Goal: Task Accomplishment & Management: Complete application form

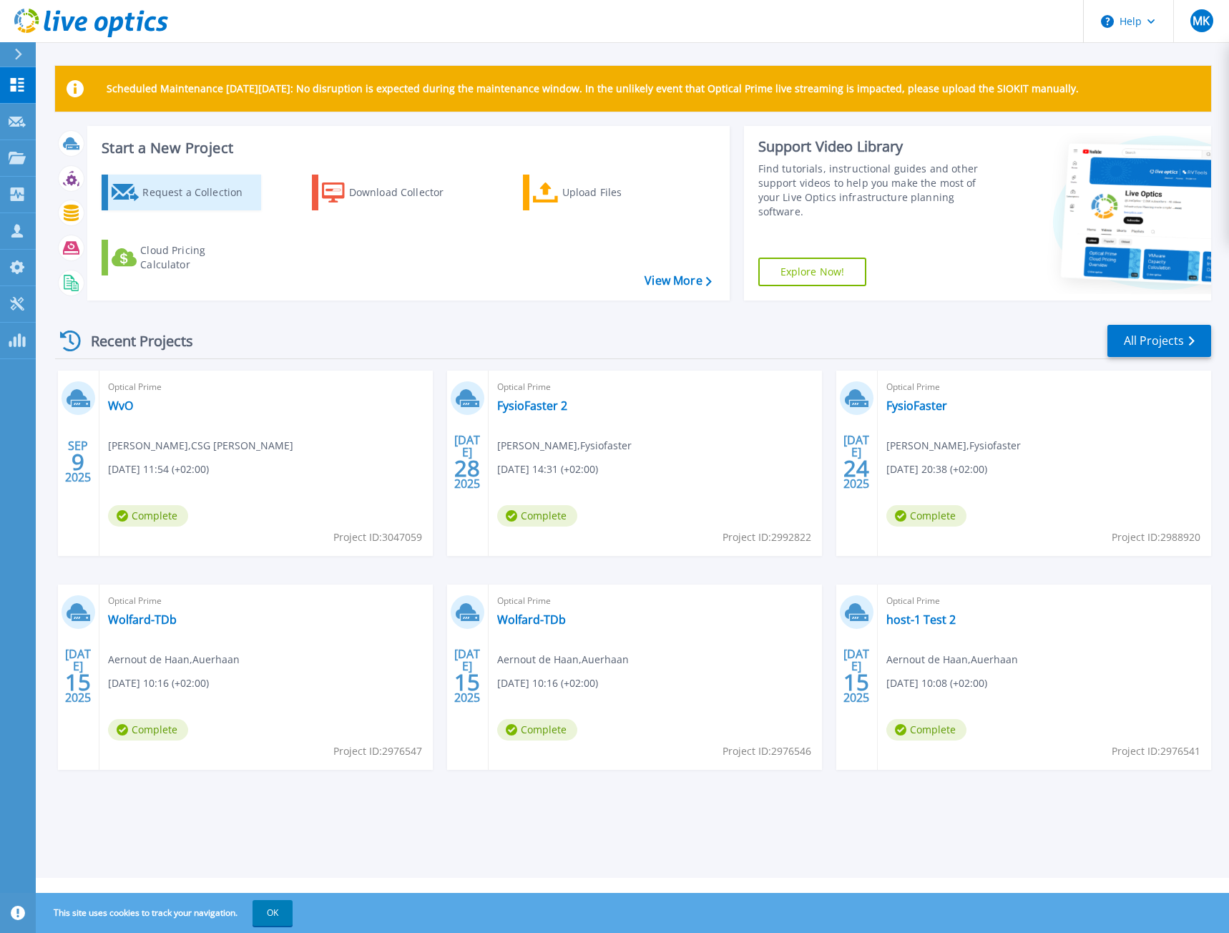
click at [147, 190] on div "Request a Collection" at bounding box center [199, 192] width 114 height 29
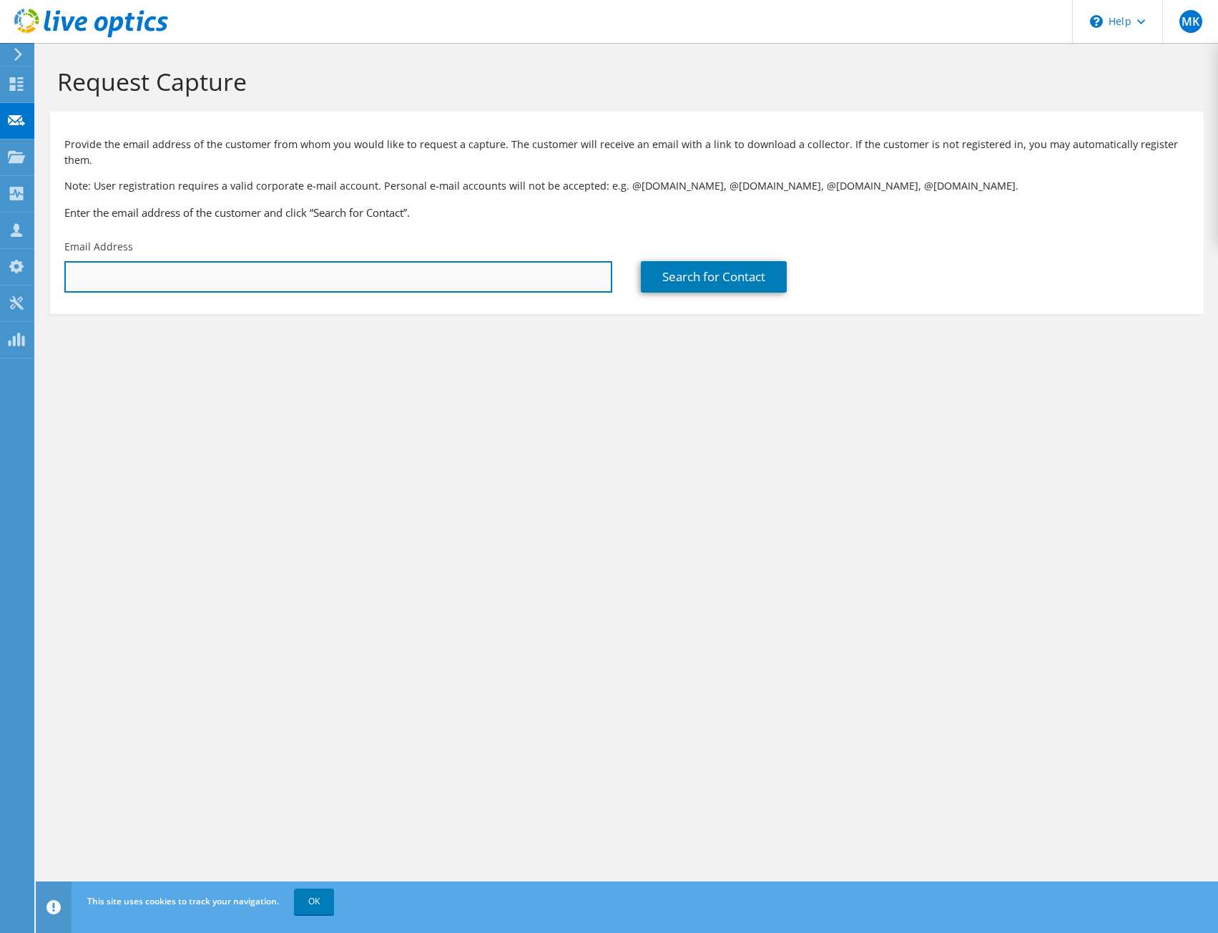
click at [210, 261] on input "text" at bounding box center [338, 276] width 548 height 31
paste input "Kruiper, J.H.A.T. <jhatkruiper@mendelcollege.nl>"
click at [157, 261] on input "Kruiper, J.H.A.T. <jhatkruiper@mendelcollege.nl>" at bounding box center [338, 276] width 548 height 31
click at [239, 261] on input "hatkruiper@mendelcollege.nl>" at bounding box center [338, 276] width 548 height 31
type input "hatkruiper@mendelcollege.nl"
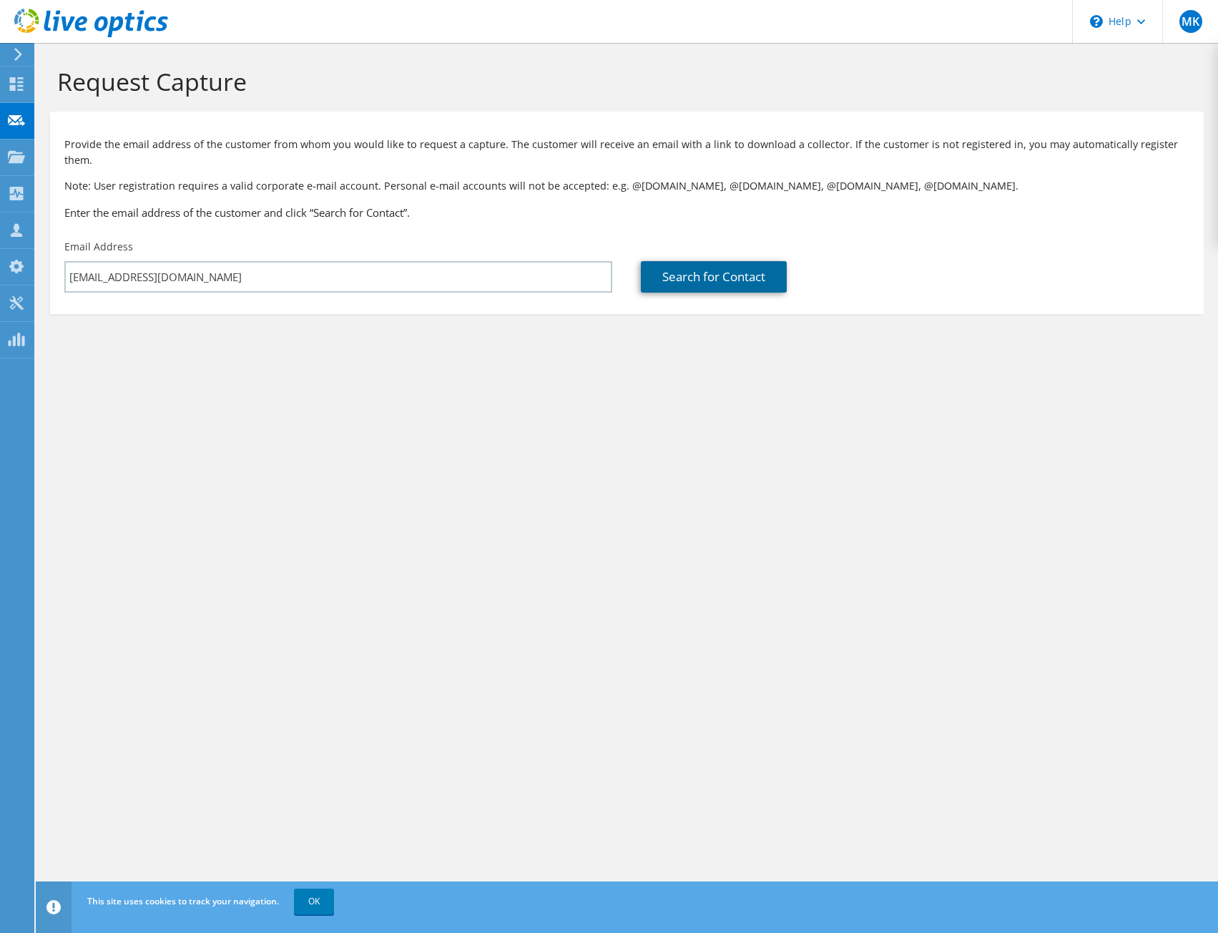
click at [714, 261] on link "Search for Contact" at bounding box center [714, 276] width 146 height 31
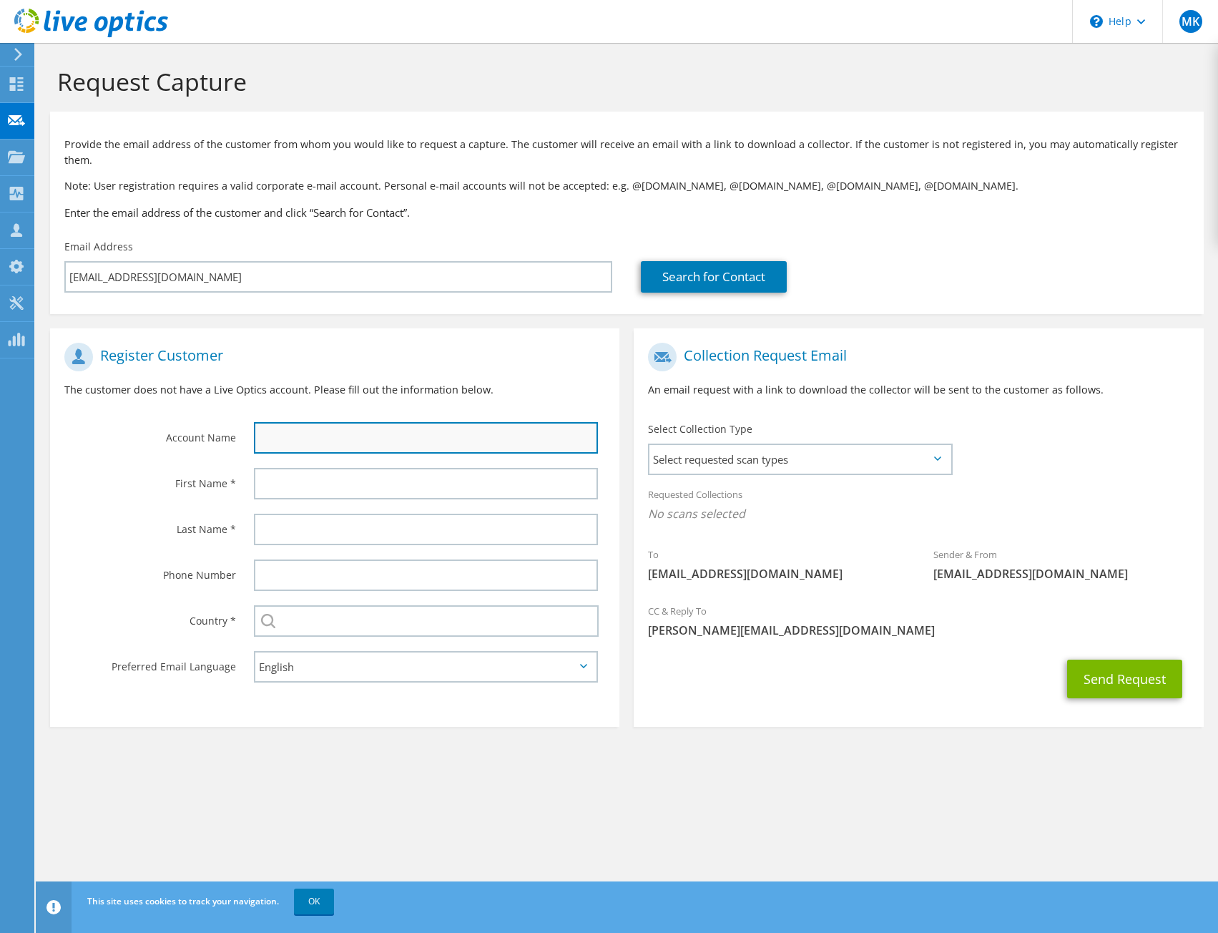
click at [295, 428] on input "text" at bounding box center [426, 437] width 344 height 31
type input "Mendel College"
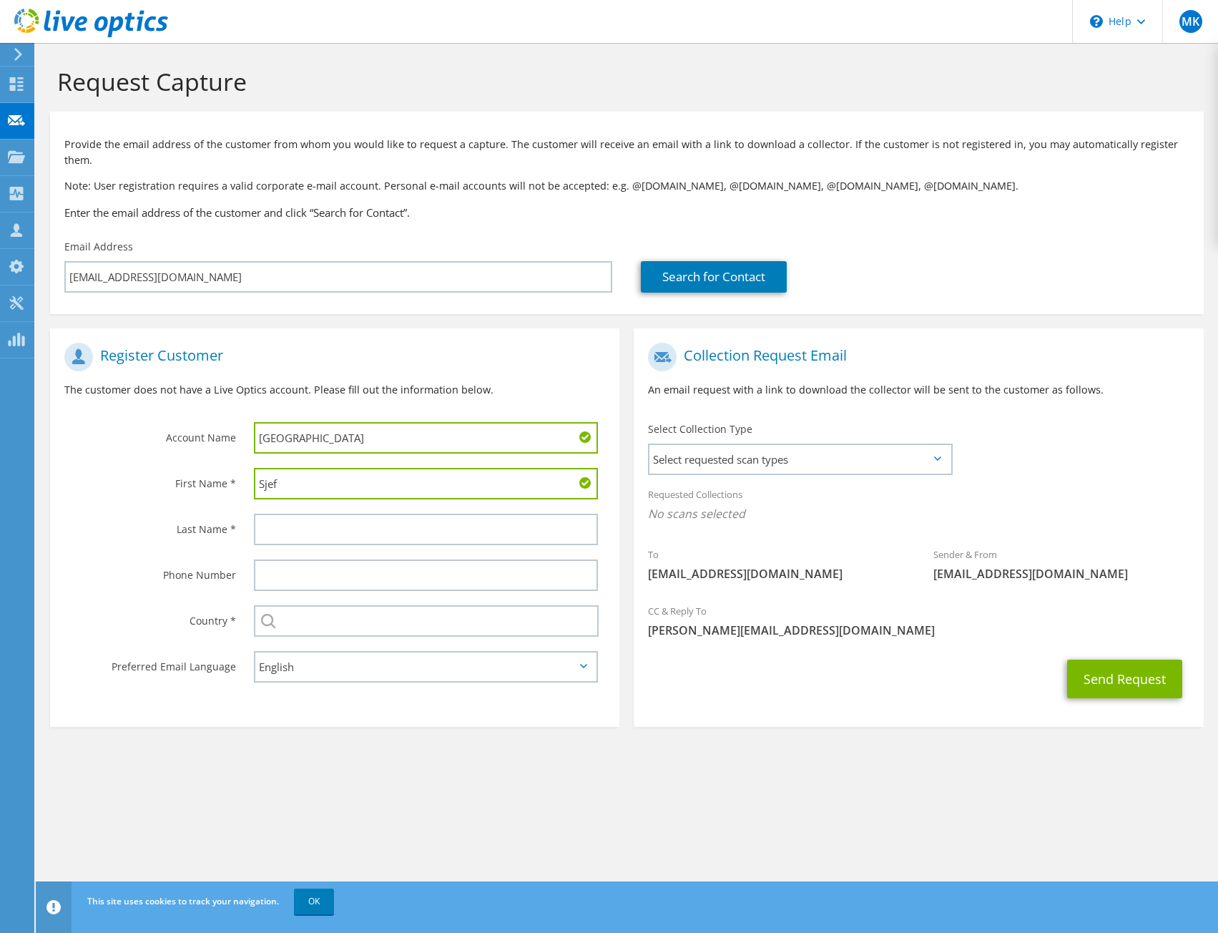
type input "Sjef"
type input "Kruip;er"
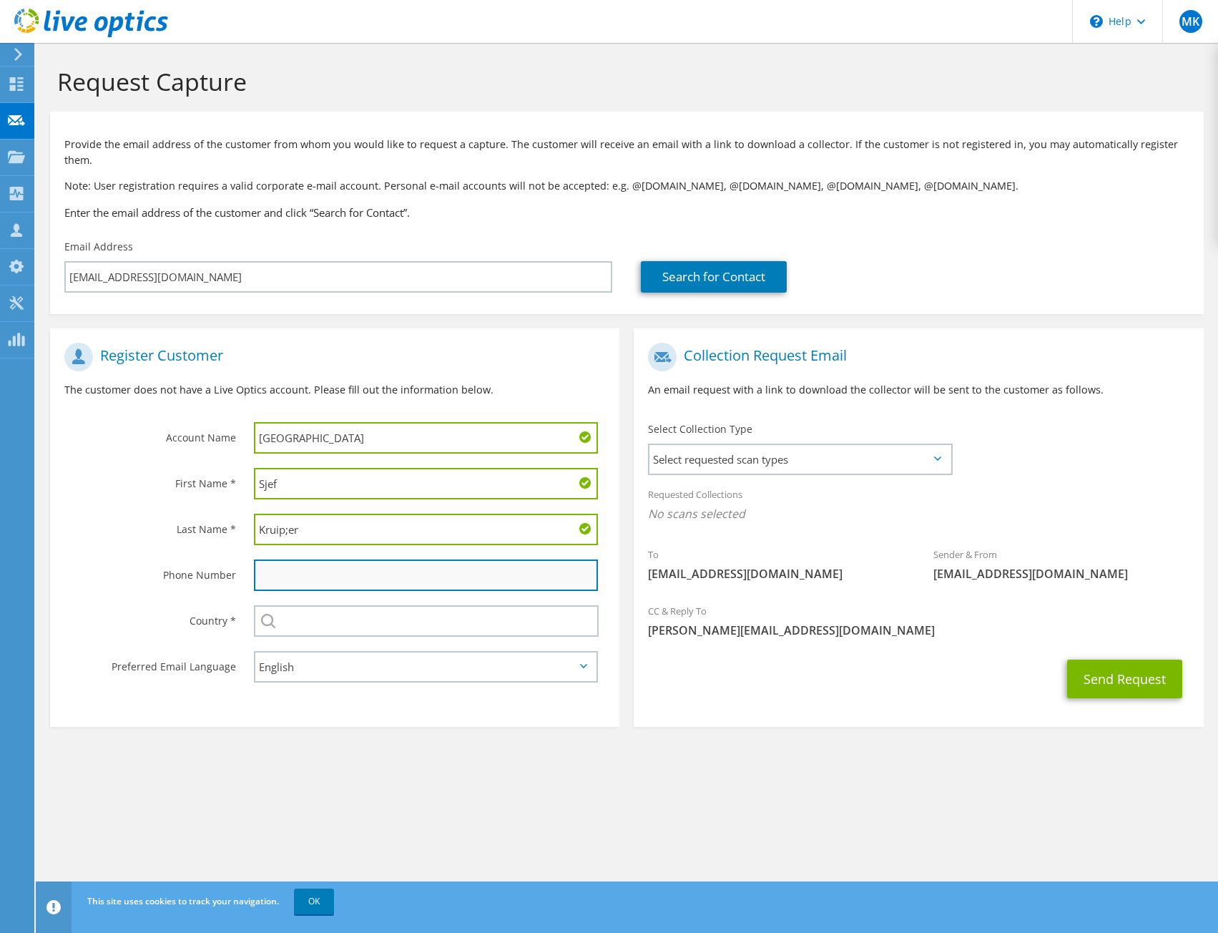
paste input "023 525 8421"
type input "023 525 8421"
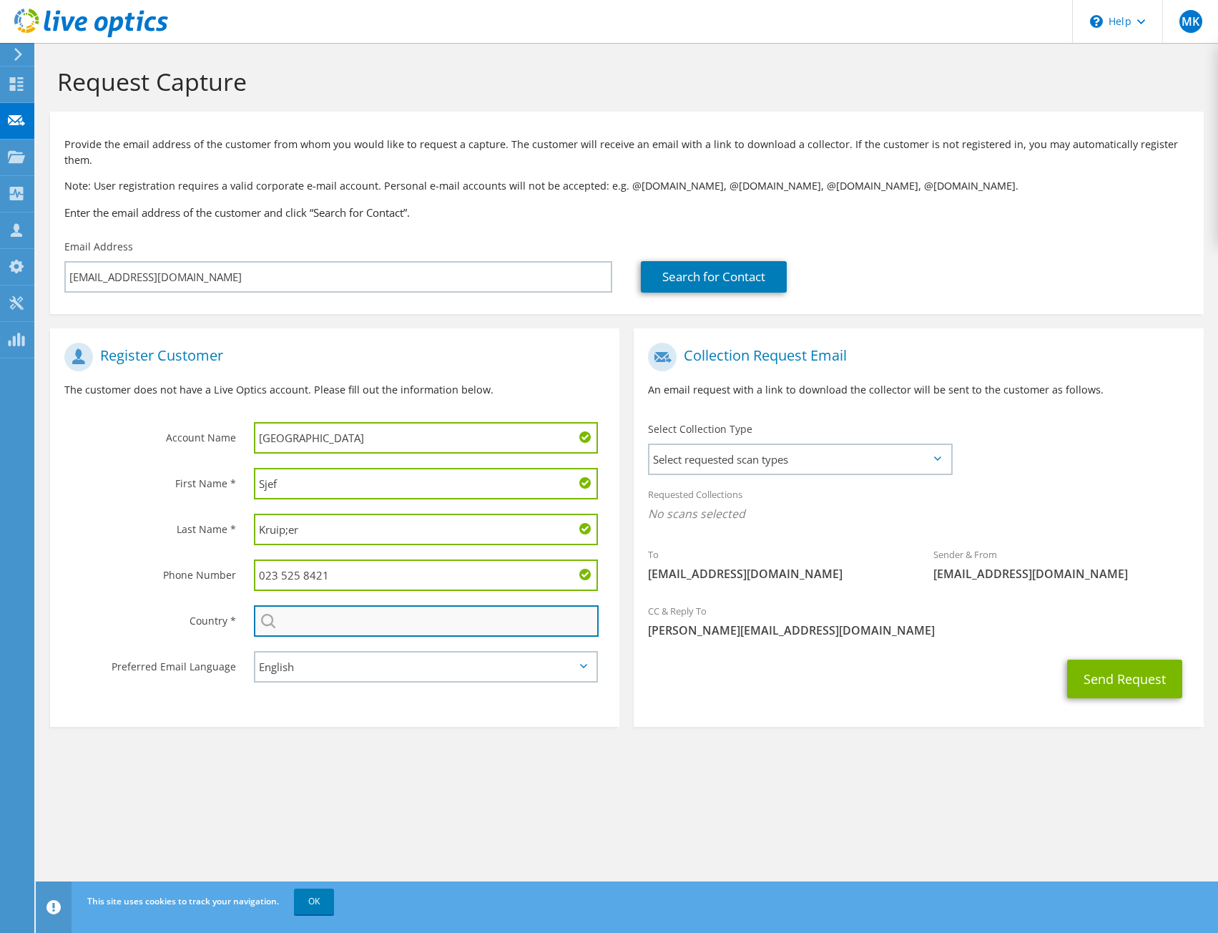
click at [305, 605] on input "text" at bounding box center [426, 620] width 345 height 31
type input "Nederland"
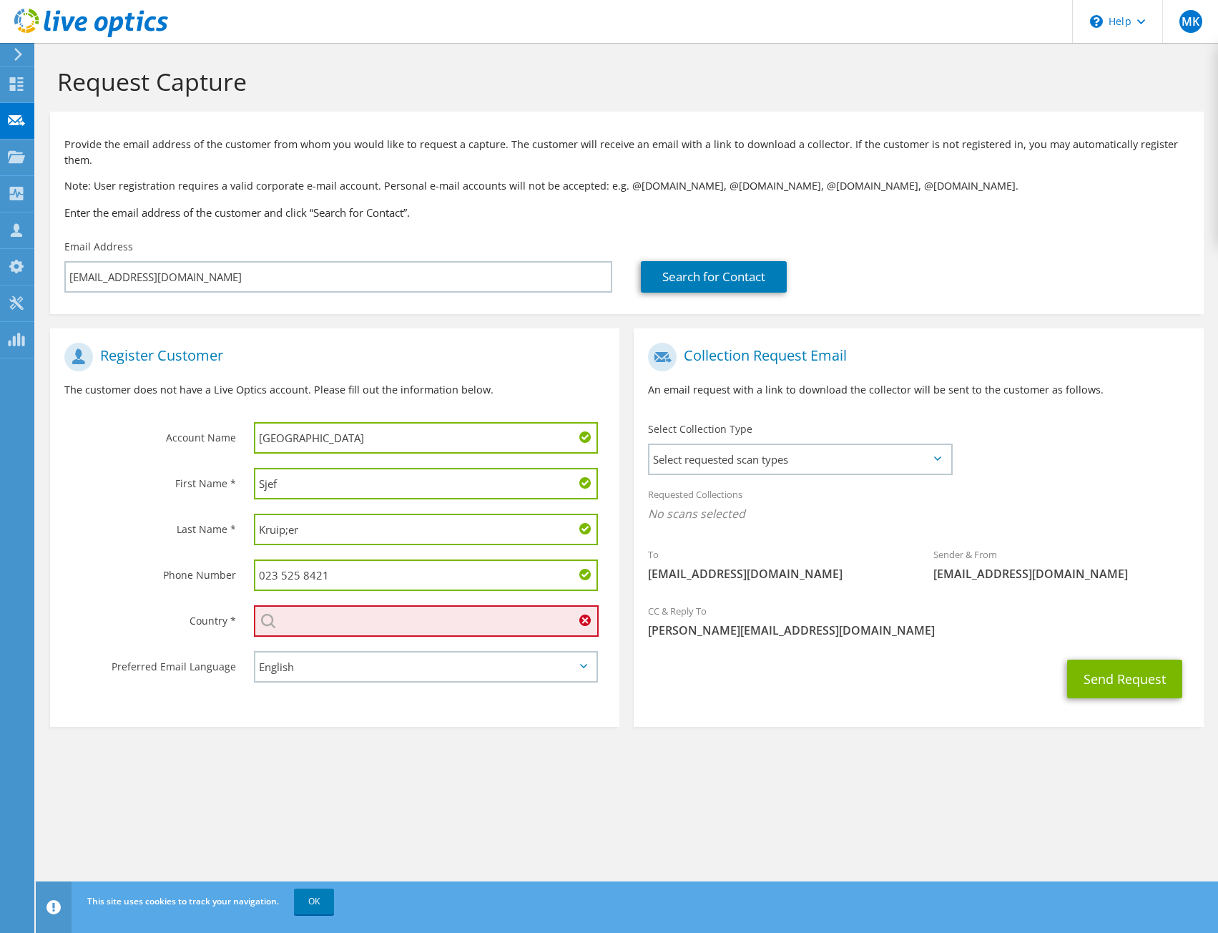
click at [407, 605] on input "text" at bounding box center [426, 620] width 345 height 31
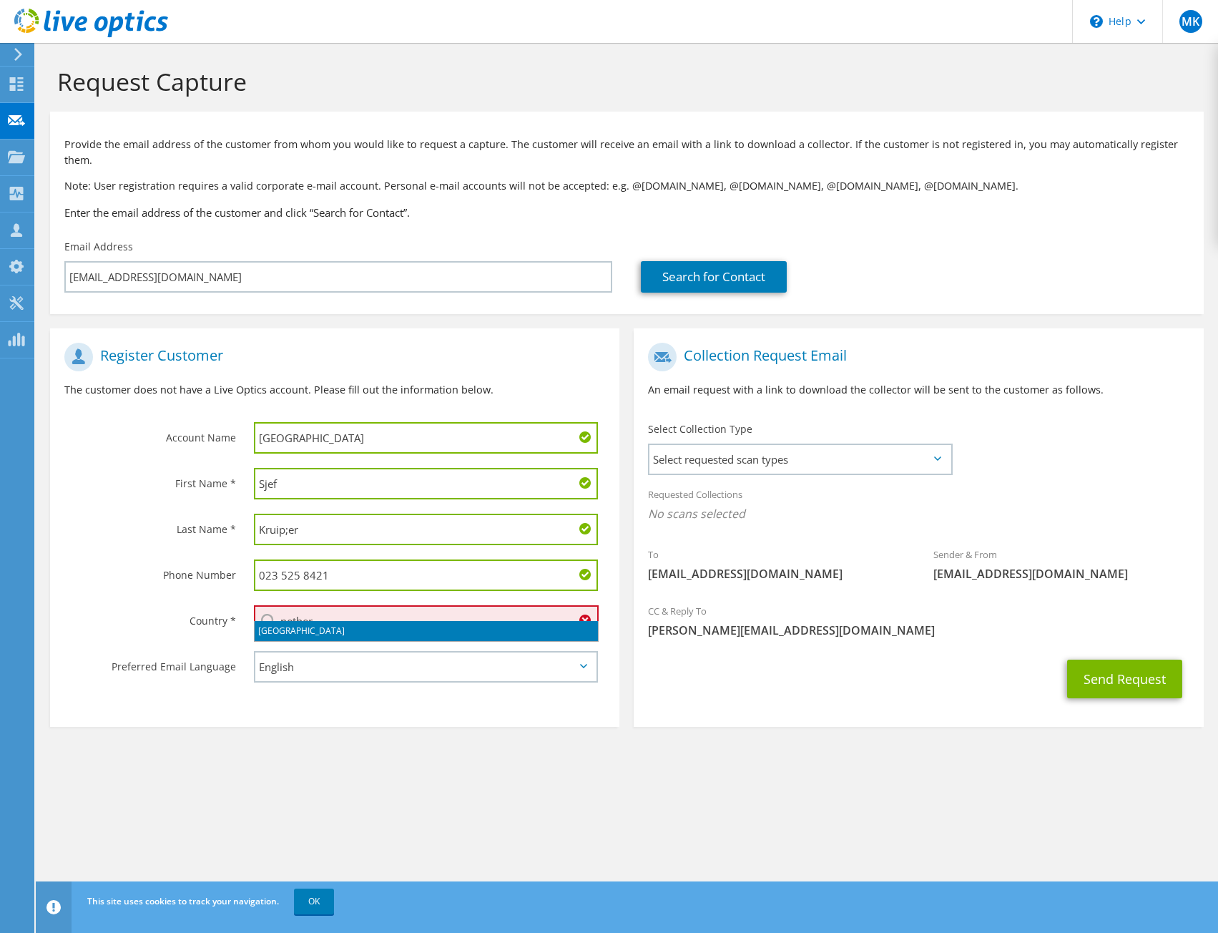
click at [312, 634] on li "[GEOGRAPHIC_DATA]" at bounding box center [426, 631] width 343 height 20
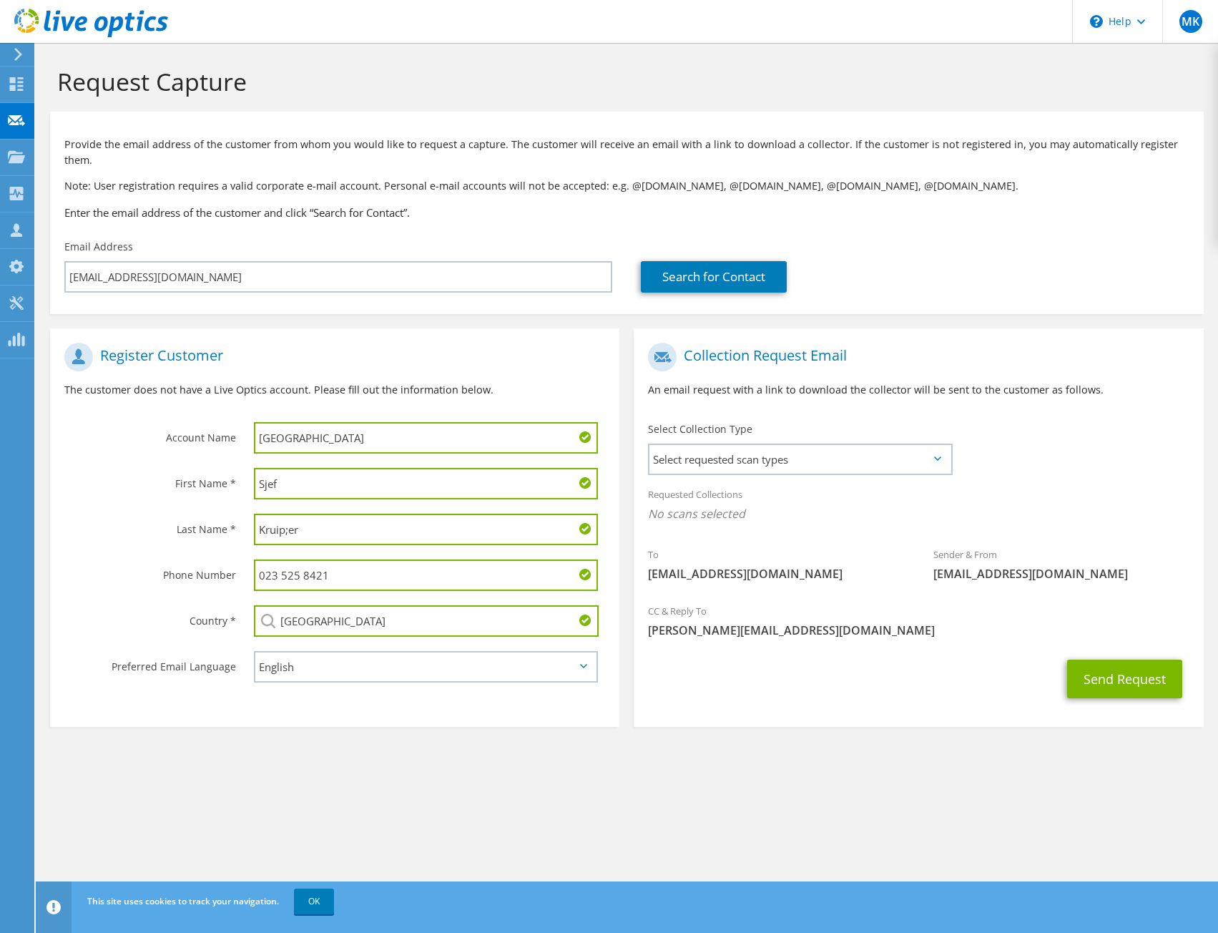
type input "[GEOGRAPHIC_DATA]"
click at [301, 652] on select "English Deutsch Español Français Italiano Polski Português Русский 한국어 中文 日本語" at bounding box center [426, 666] width 344 height 31
click at [783, 445] on span "Select requested scan types" at bounding box center [799, 459] width 300 height 29
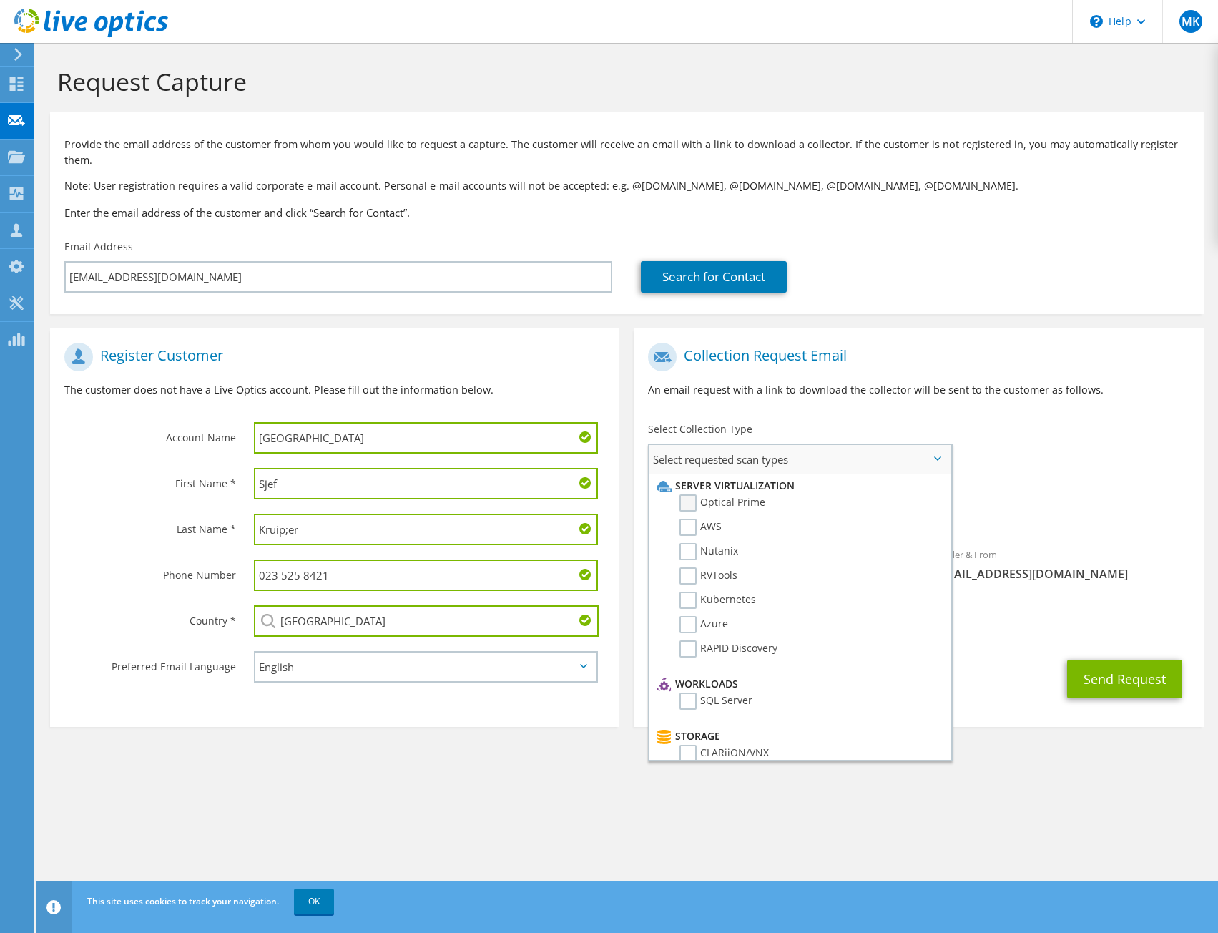
click at [753, 494] on label "Optical Prime" at bounding box center [722, 502] width 86 height 17
click at [0, 0] on input "Optical Prime" at bounding box center [0, 0] width 0 height 0
click at [1008, 639] on div "CC & Reply To mike@itfirst.nl" at bounding box center [918, 628] width 569 height 56
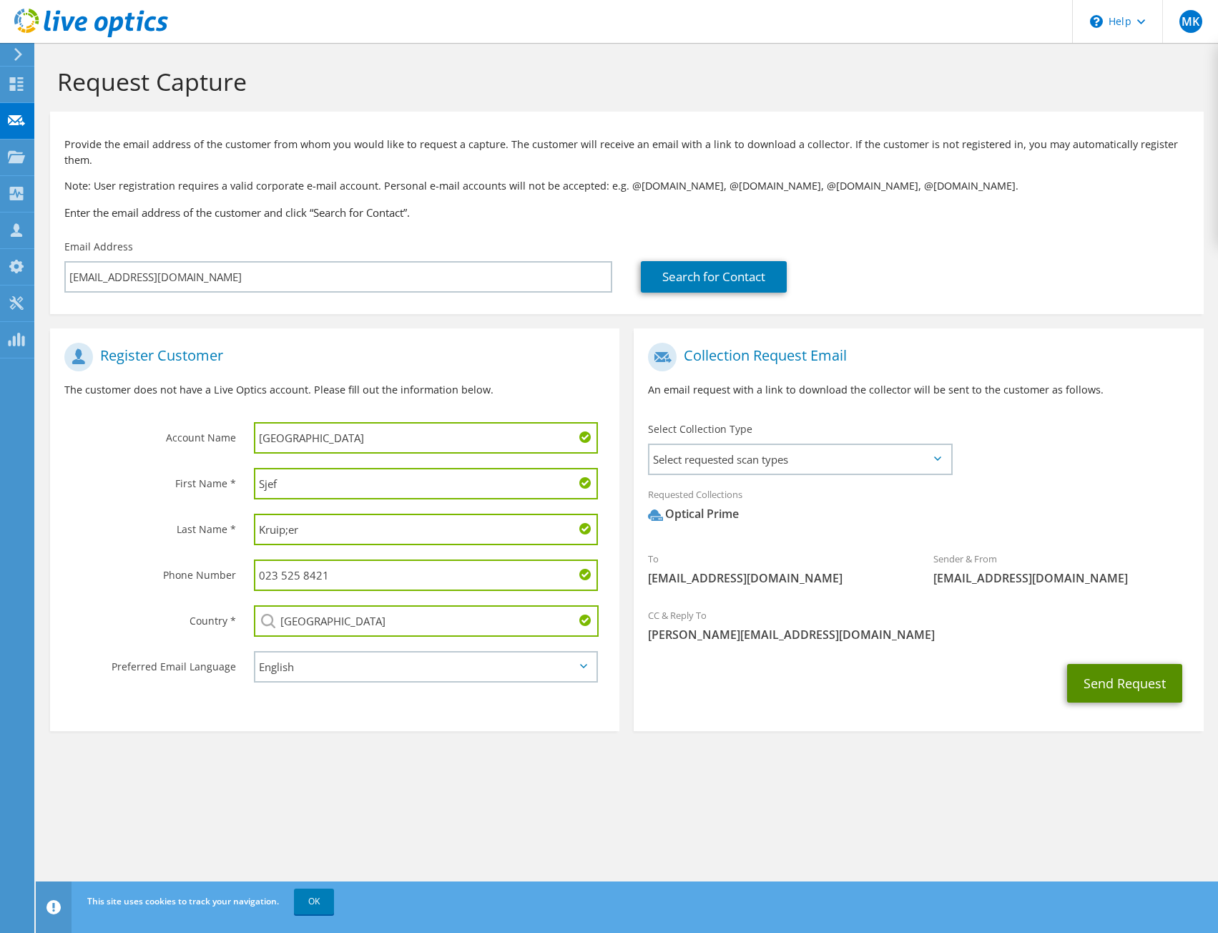
click at [1093, 669] on button "Send Request" at bounding box center [1124, 683] width 115 height 39
